Goal: Task Accomplishment & Management: Manage account settings

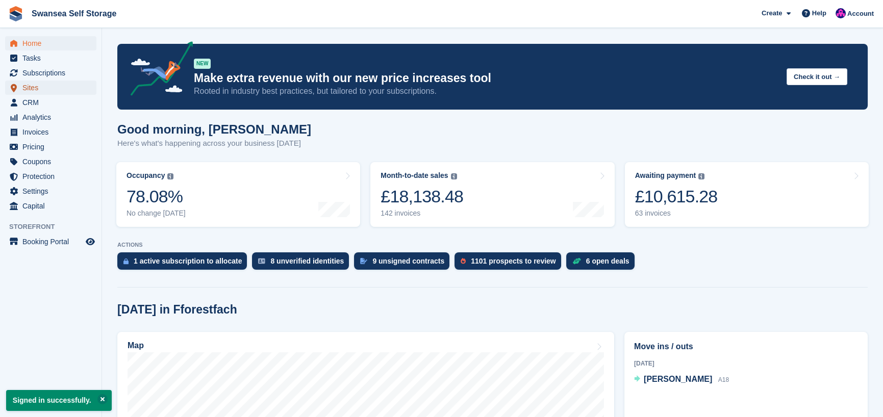
click at [46, 87] on span "Sites" at bounding box center [52, 88] width 61 height 14
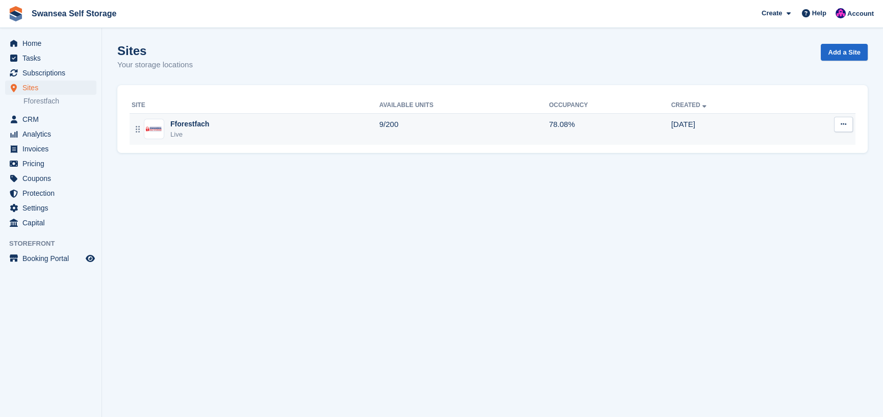
click at [204, 130] on div "Live" at bounding box center [189, 135] width 39 height 10
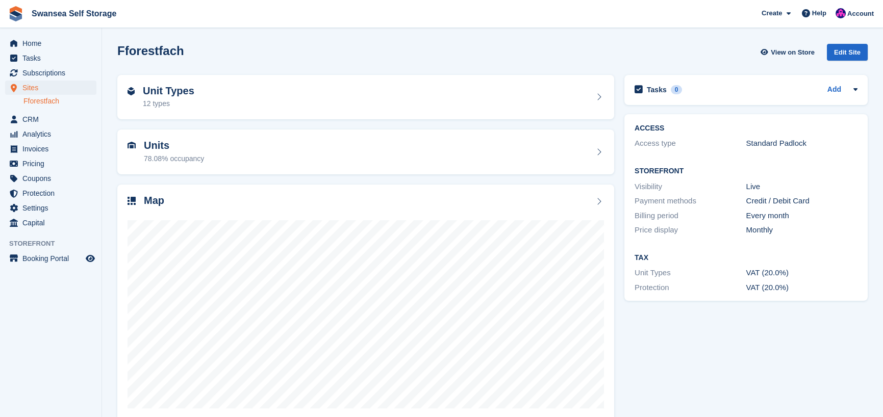
click at [197, 159] on div "78.08% occupancy" at bounding box center [174, 159] width 60 height 11
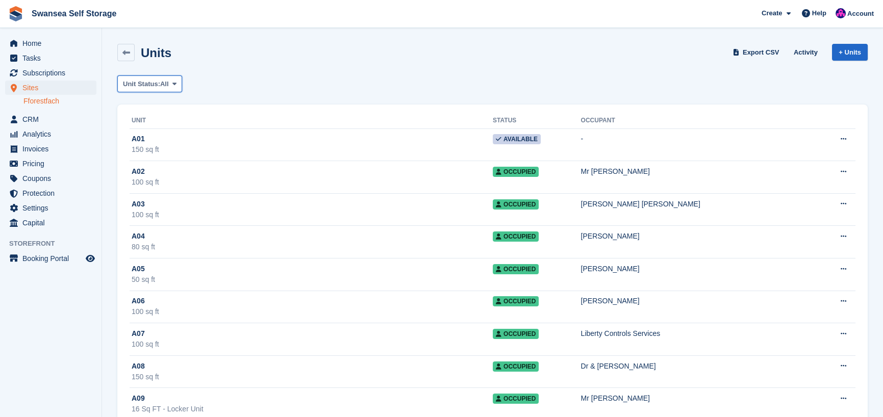
click at [150, 85] on span "Unit Status:" at bounding box center [141, 84] width 37 height 10
click at [170, 128] on link "Available" at bounding box center [166, 126] width 89 height 18
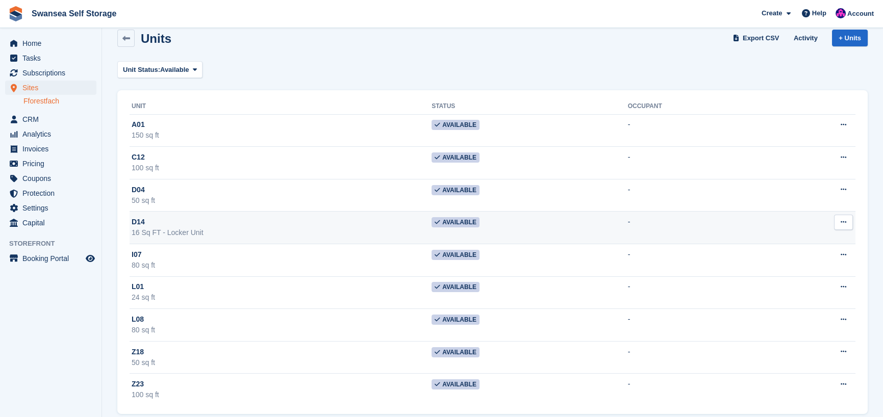
scroll to position [26, 0]
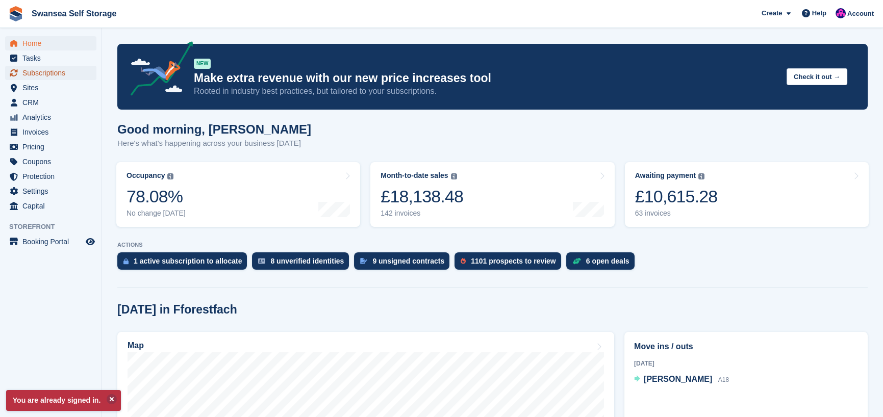
click at [53, 76] on span "Subscriptions" at bounding box center [52, 73] width 61 height 14
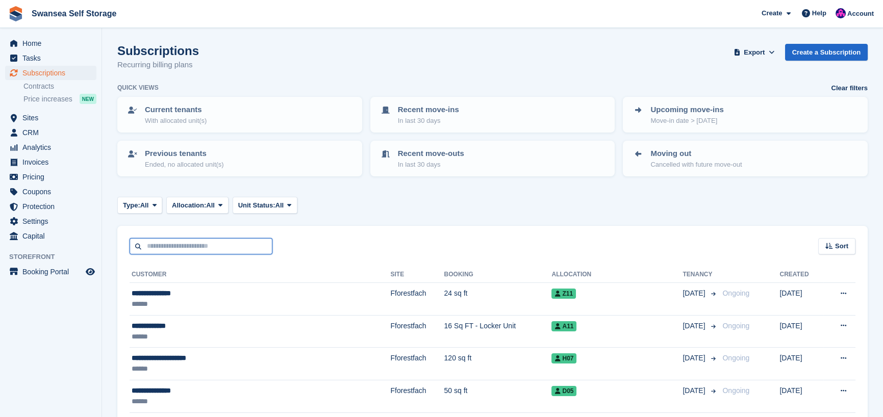
click at [162, 246] on input "text" at bounding box center [201, 246] width 143 height 17
type input "***"
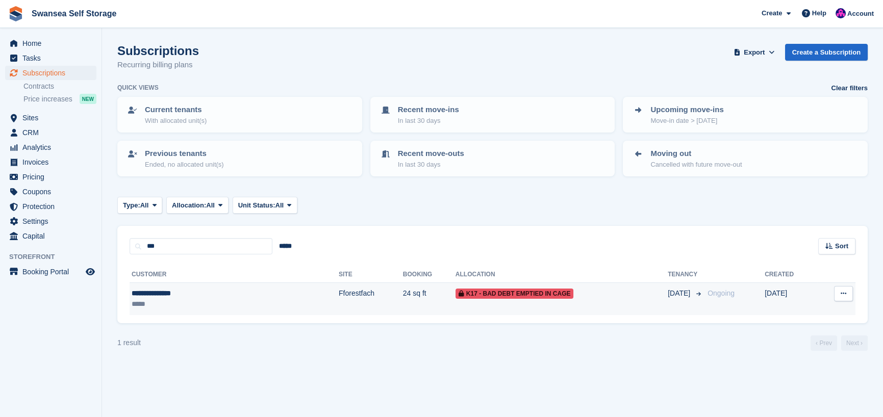
click at [403, 295] on td "24 sq ft" at bounding box center [429, 299] width 53 height 32
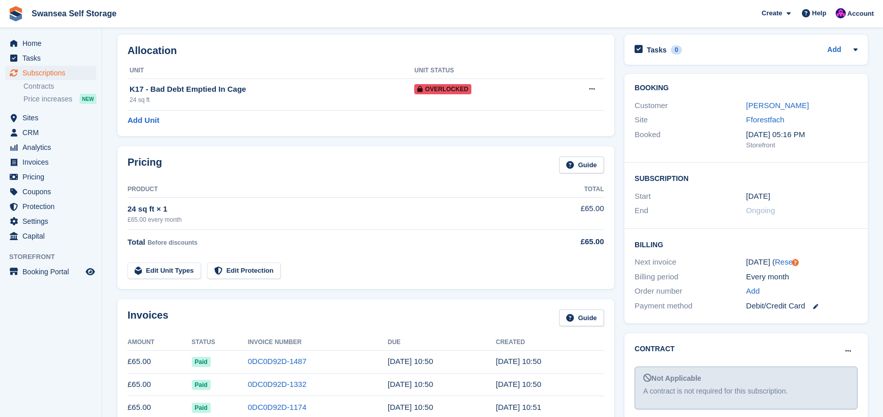
scroll to position [102, 0]
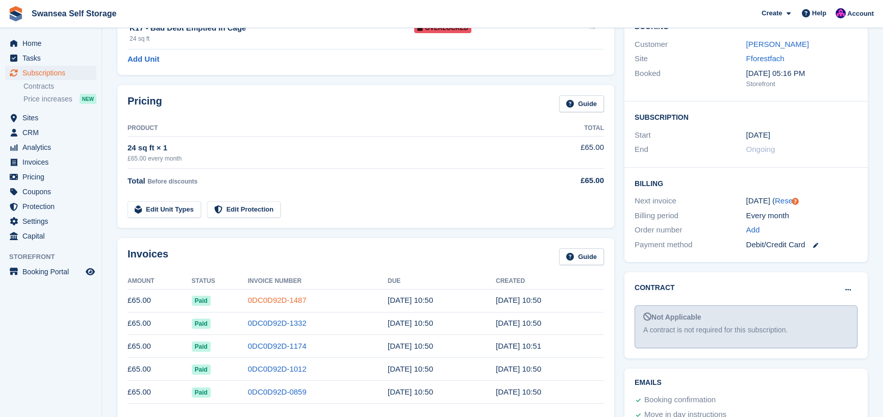
click at [283, 304] on link "0DC0D92D-1487" at bounding box center [277, 300] width 59 height 9
